Goal: Complete application form

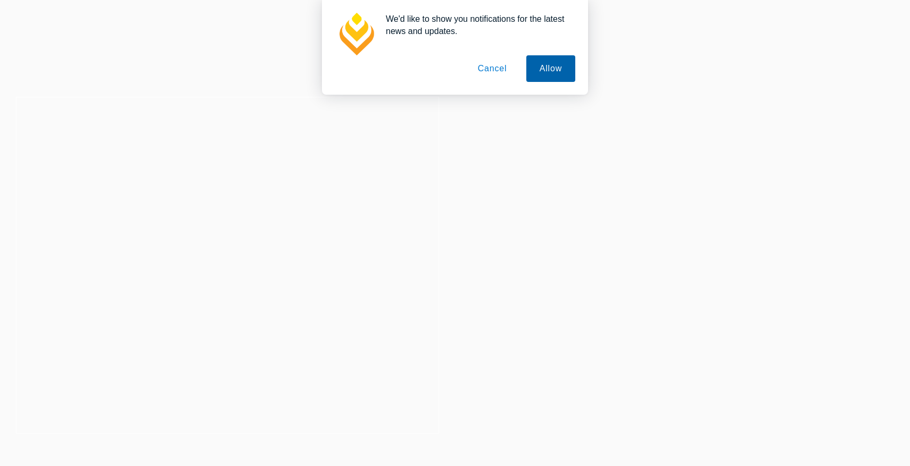
click at [556, 63] on button "Allow" at bounding box center [550, 68] width 49 height 27
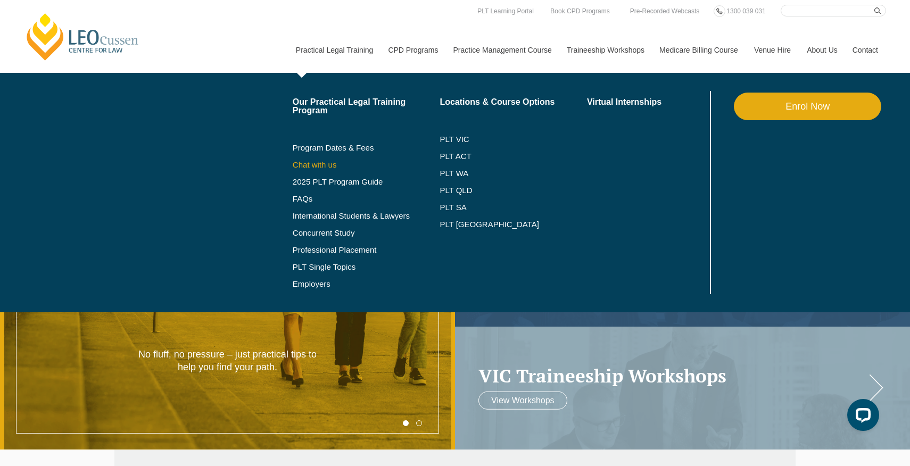
click at [315, 167] on link "Chat with us" at bounding box center [366, 165] width 147 height 9
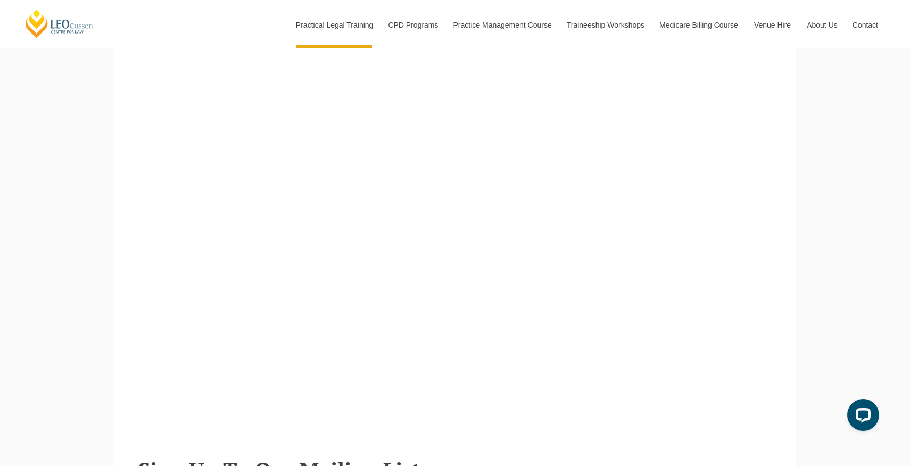
scroll to position [441, 0]
